Goal: Task Accomplishment & Management: Manage account settings

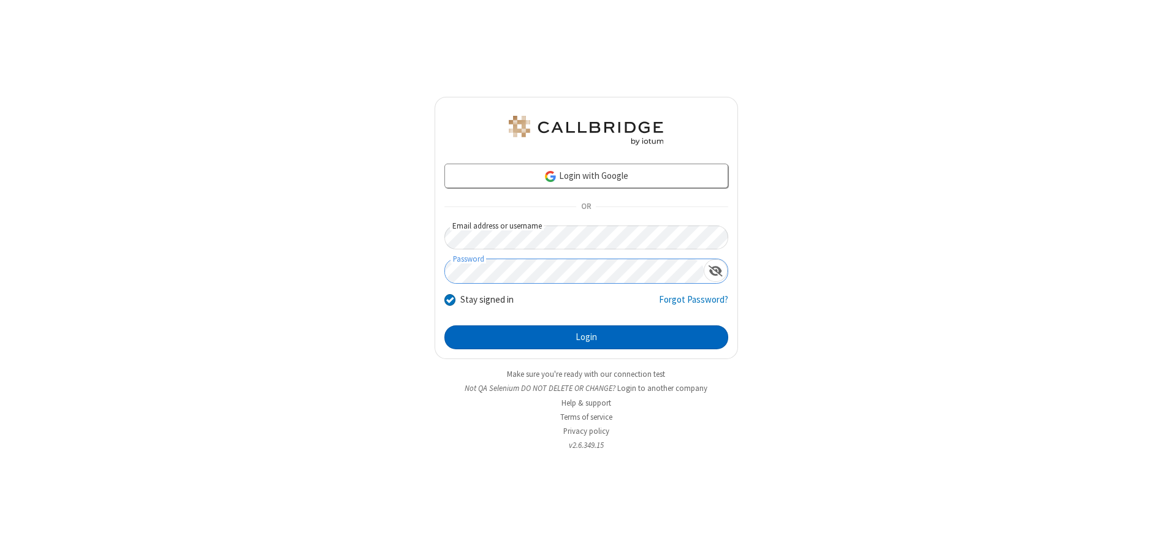
click at [586, 337] on button "Login" at bounding box center [586, 338] width 284 height 25
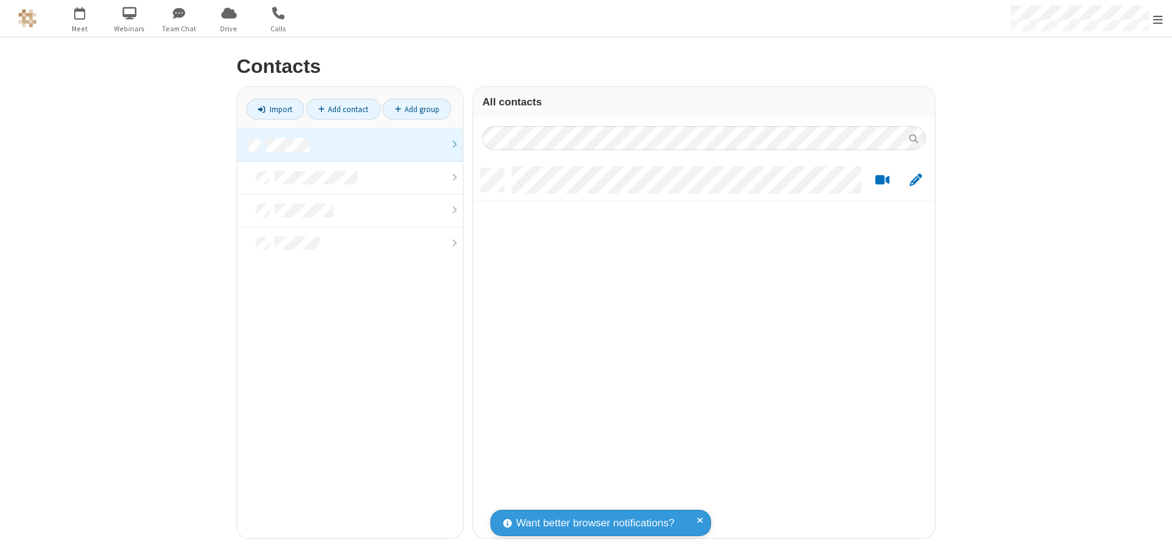
scroll to position [370, 452]
click at [350, 145] on link at bounding box center [350, 145] width 226 height 33
click at [343, 109] on link "Add contact" at bounding box center [344, 109] width 74 height 21
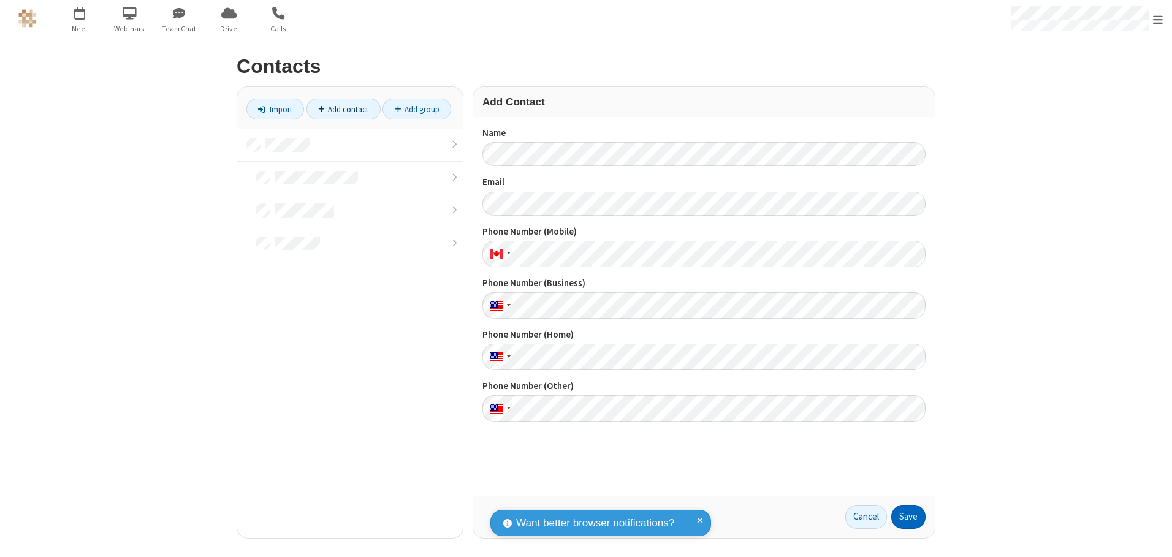
click at [909, 517] on button "Save" at bounding box center [908, 517] width 34 height 25
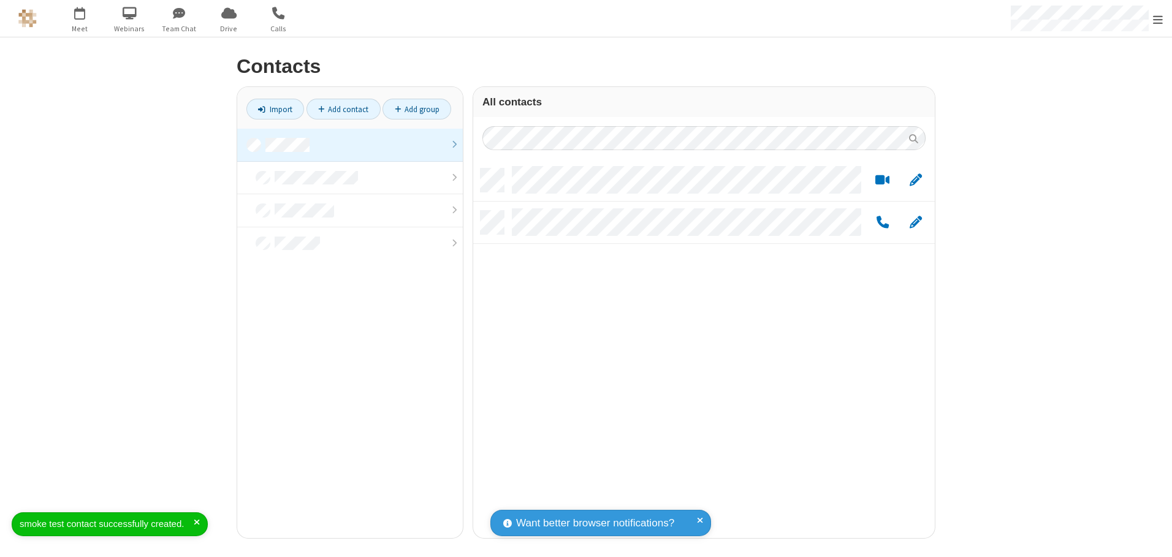
scroll to position [370, 452]
click at [343, 109] on link "Add contact" at bounding box center [344, 109] width 74 height 21
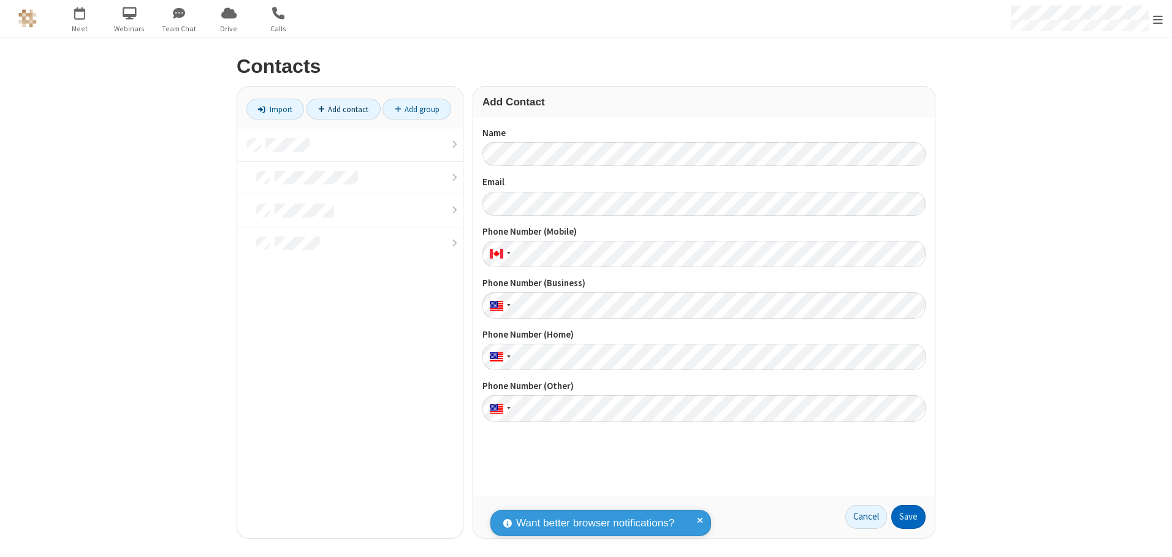
click at [909, 517] on button "Save" at bounding box center [908, 517] width 34 height 25
